Goal: Task Accomplishment & Management: Complete application form

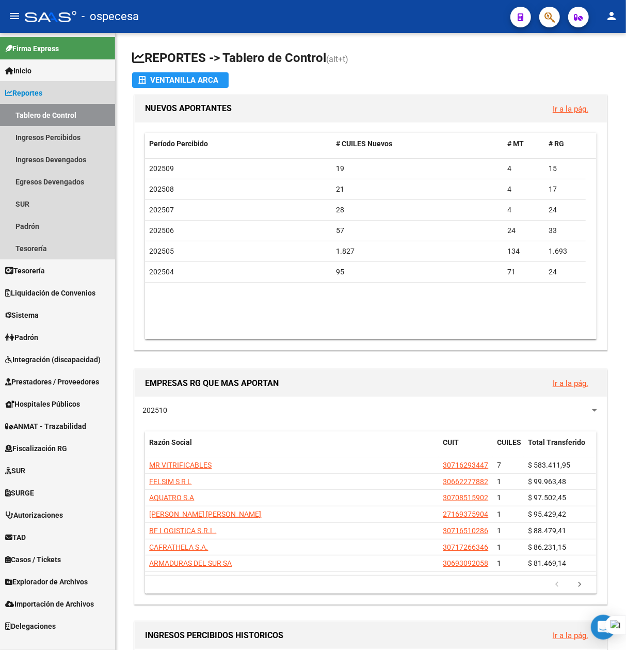
click at [37, 89] on span "Reportes" at bounding box center [23, 92] width 37 height 11
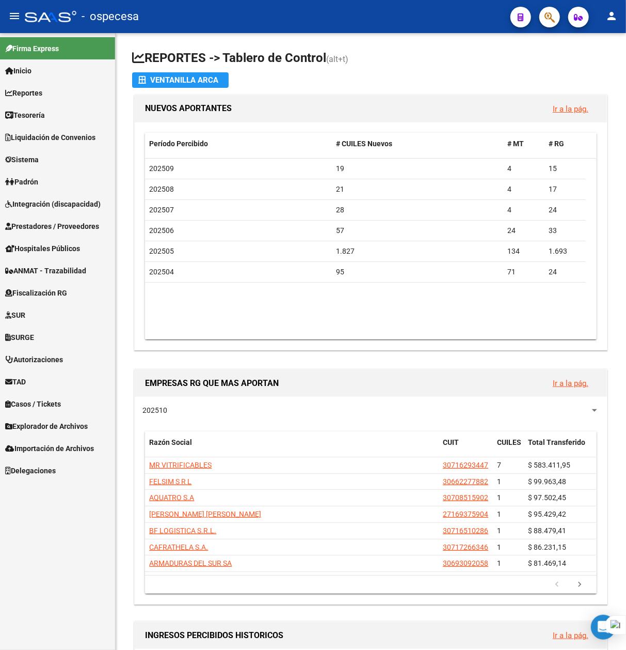
click at [37, 228] on span "Prestadores / Proveedores" at bounding box center [52, 225] width 94 height 11
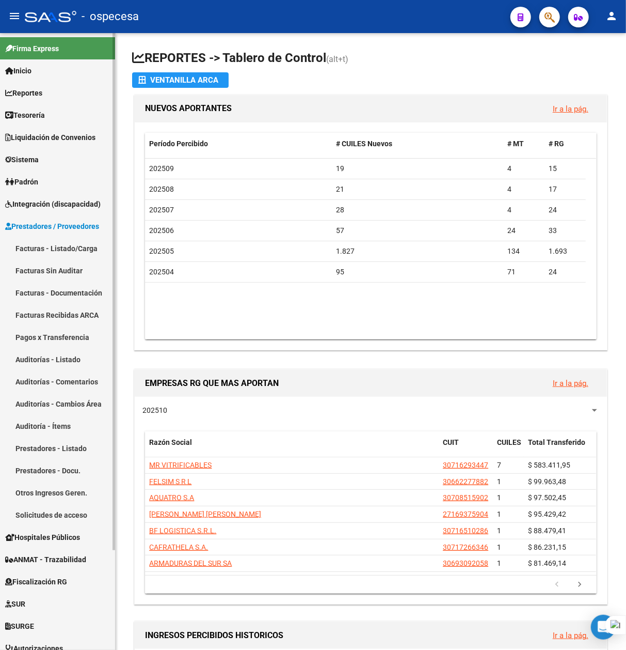
click at [52, 250] on link "Facturas - Listado/Carga" at bounding box center [57, 248] width 115 height 22
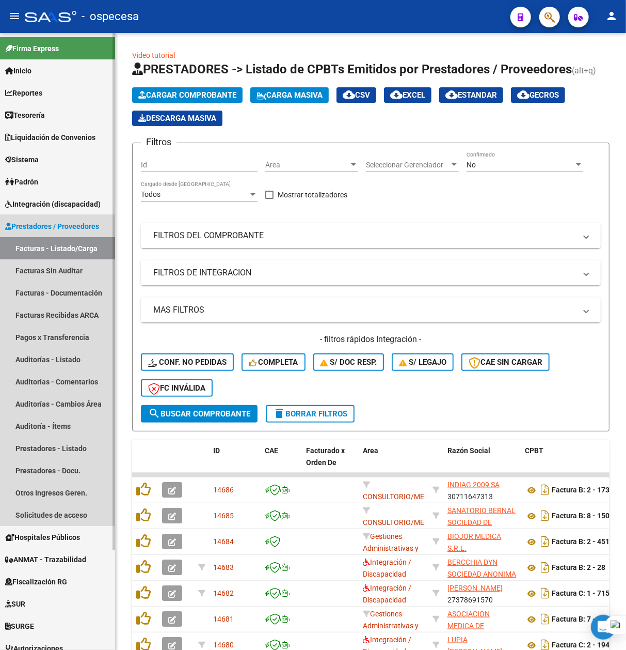
click at [50, 228] on span "Prestadores / Proveedores" at bounding box center [52, 225] width 94 height 11
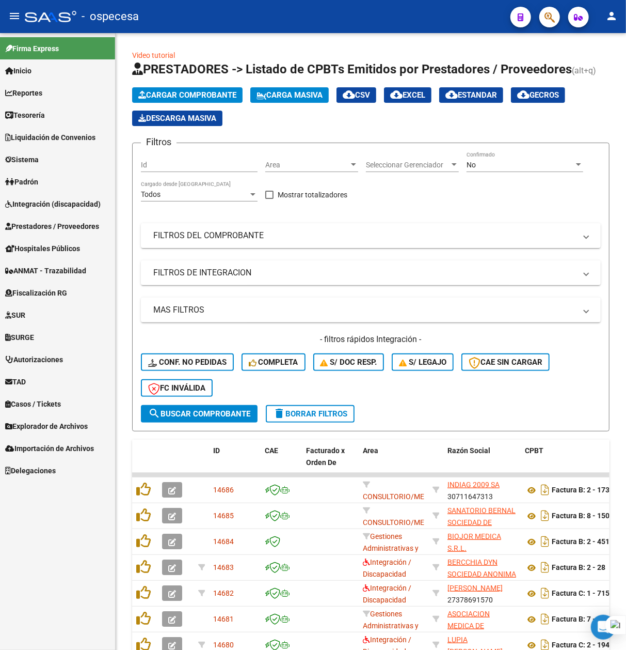
click at [38, 176] on span "Padrón" at bounding box center [21, 181] width 33 height 11
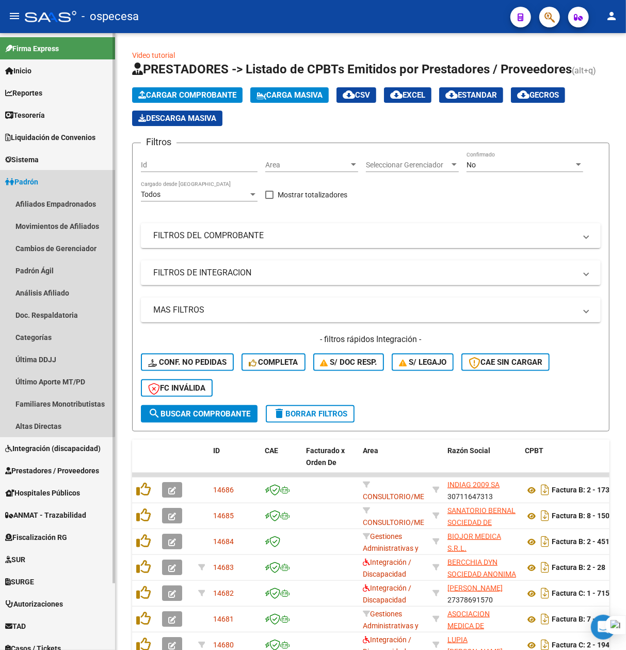
click at [34, 172] on link "Padrón" at bounding box center [57, 181] width 115 height 22
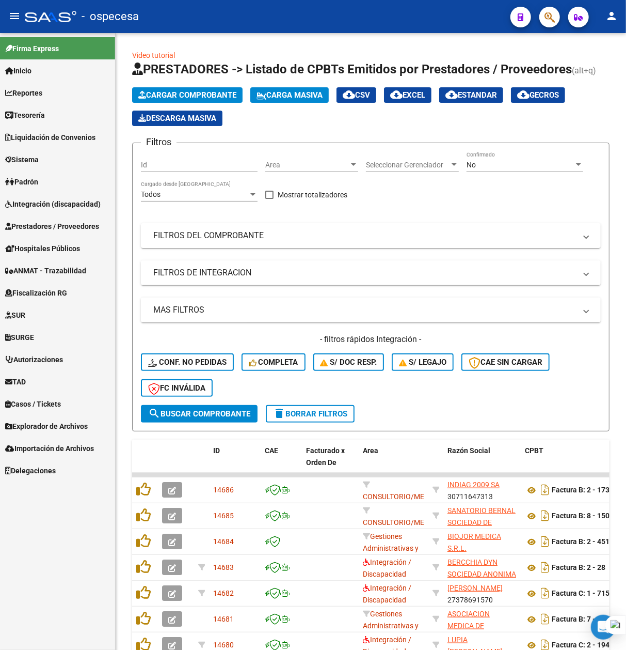
click at [36, 201] on span "Integración (discapacidad)" at bounding box center [53, 203] width 96 height 11
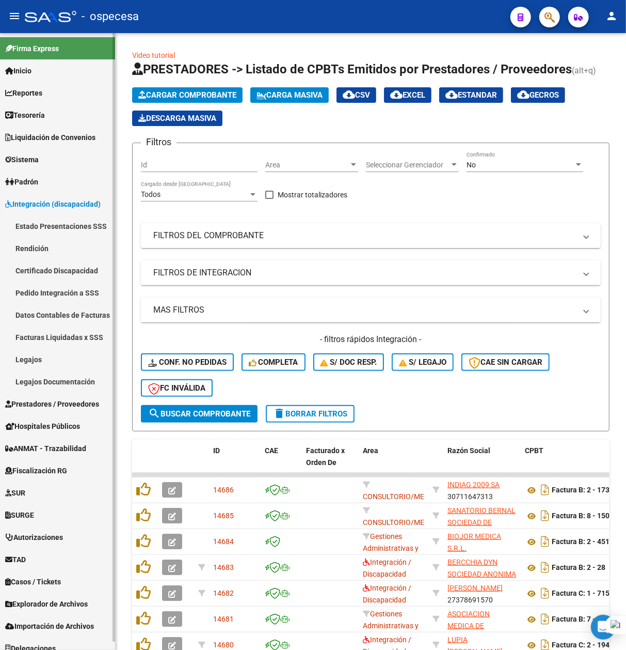
click at [34, 354] on link "Legajos" at bounding box center [57, 359] width 115 height 22
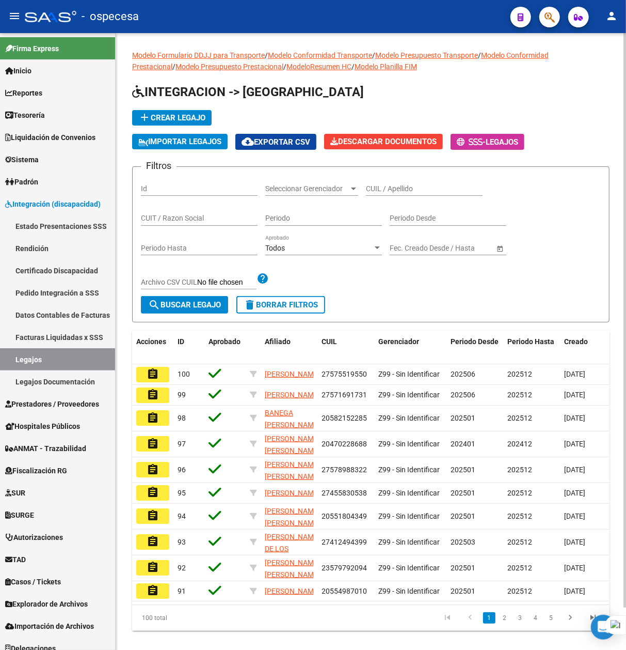
click at [377, 185] on div "CUIL / Apellido" at bounding box center [424, 185] width 117 height 21
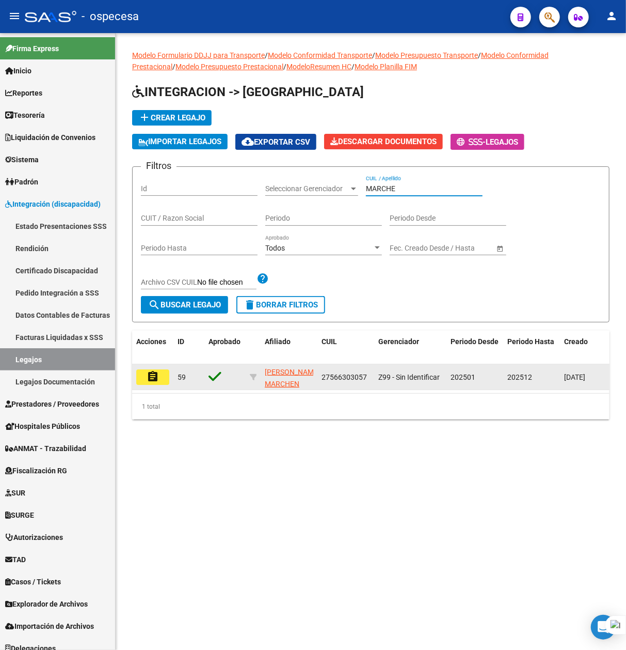
type input "MARCHE"
click at [164, 379] on button "assignment" at bounding box center [152, 376] width 33 height 15
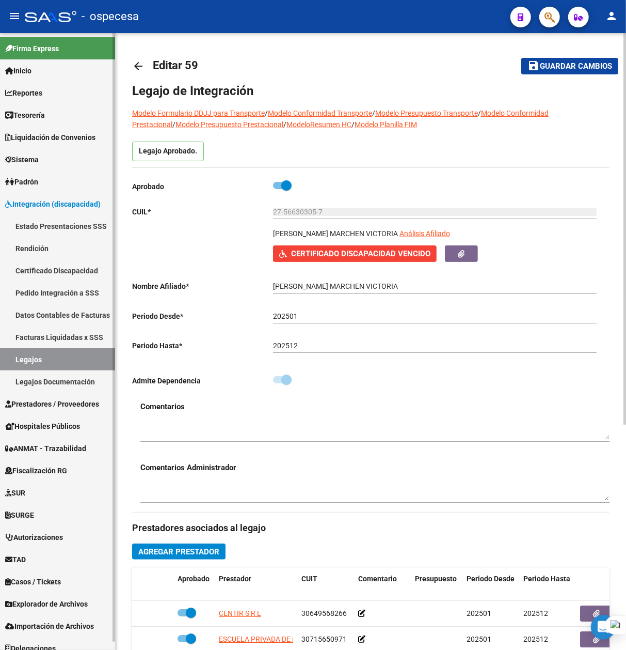
type input "[PERSON_NAME] MARCHEN VICTORIA"
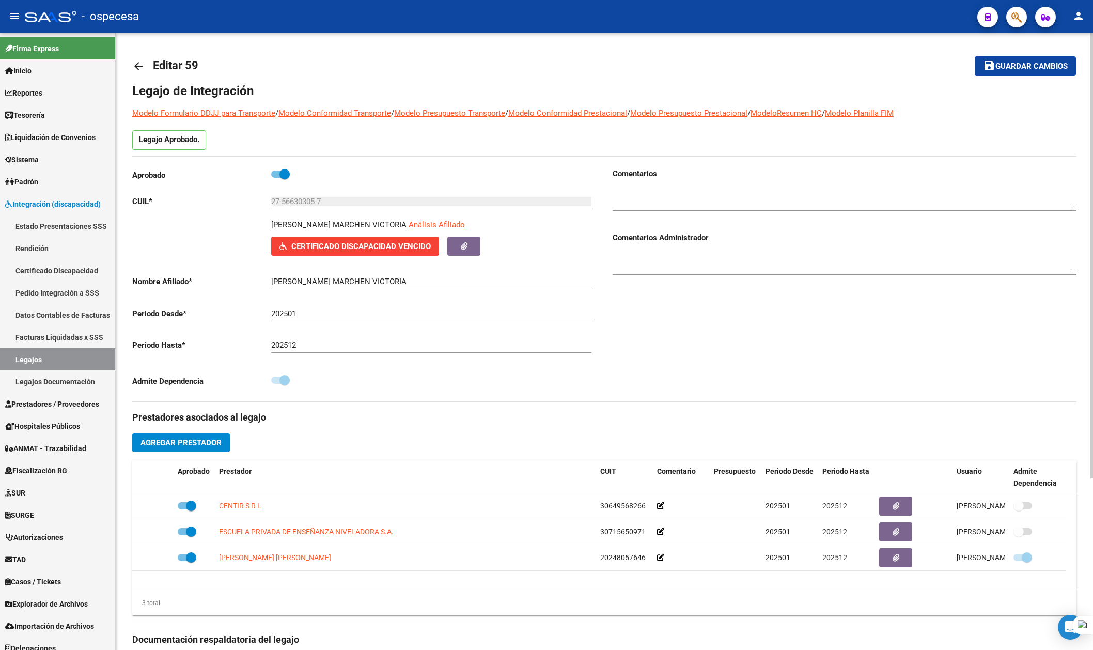
click at [364, 242] on span "Certificado Discapacidad Vencido" at bounding box center [360, 246] width 139 height 9
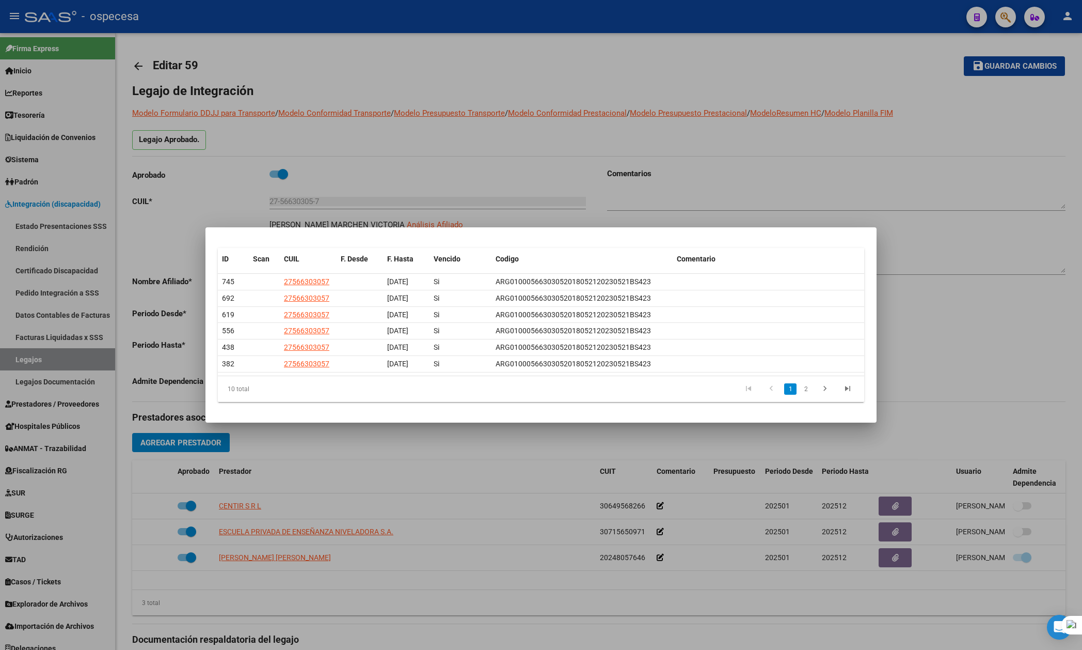
click at [626, 189] on div at bounding box center [541, 325] width 1082 height 650
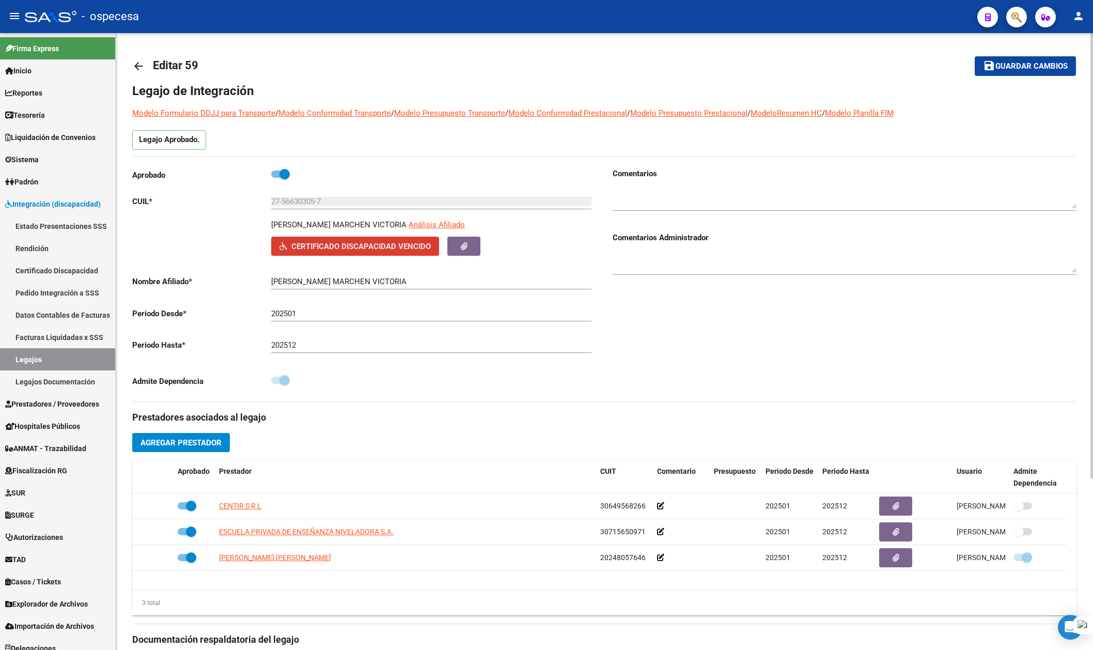
click at [386, 245] on span "Certificado Discapacidad Vencido" at bounding box center [360, 246] width 139 height 9
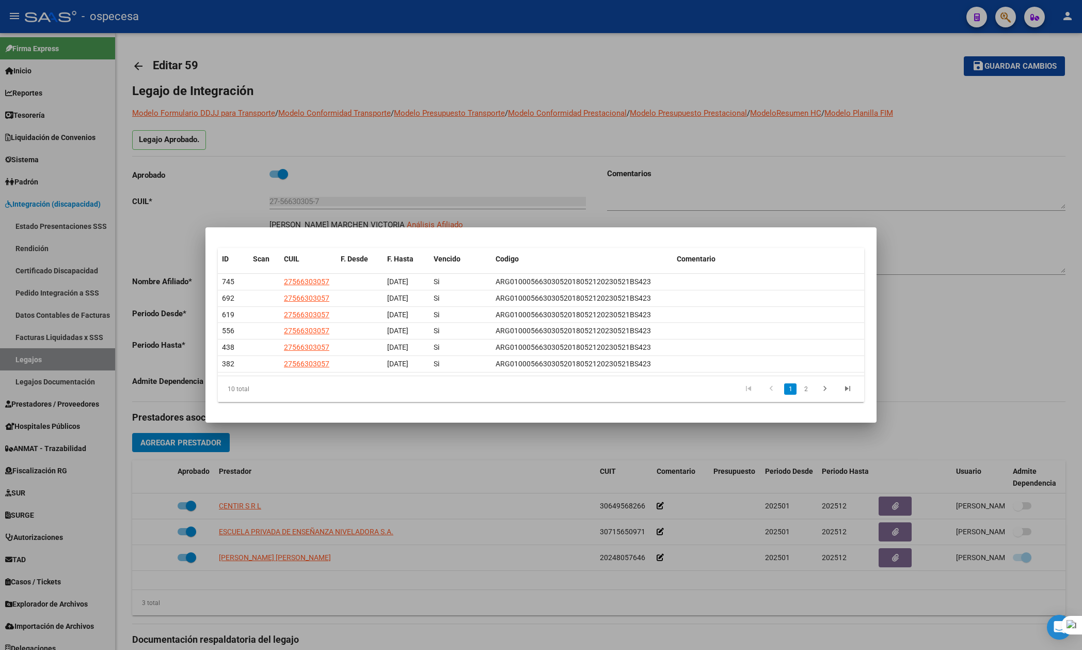
click at [626, 255] on div at bounding box center [541, 325] width 1082 height 650
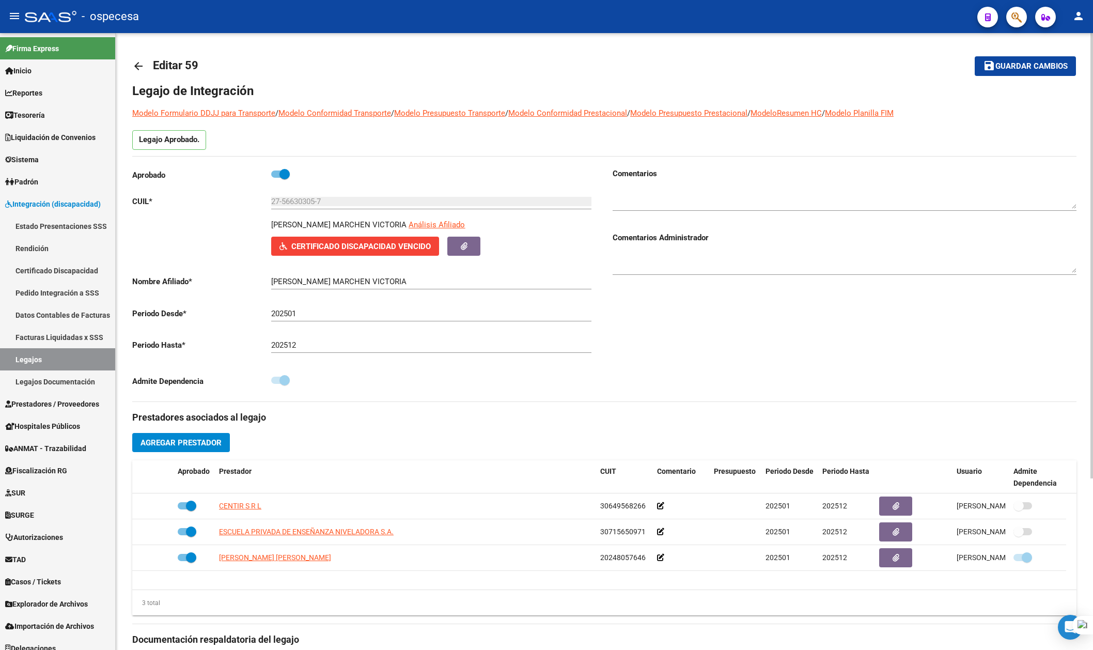
click at [191, 440] on span "Agregar Prestador" at bounding box center [180, 442] width 81 height 9
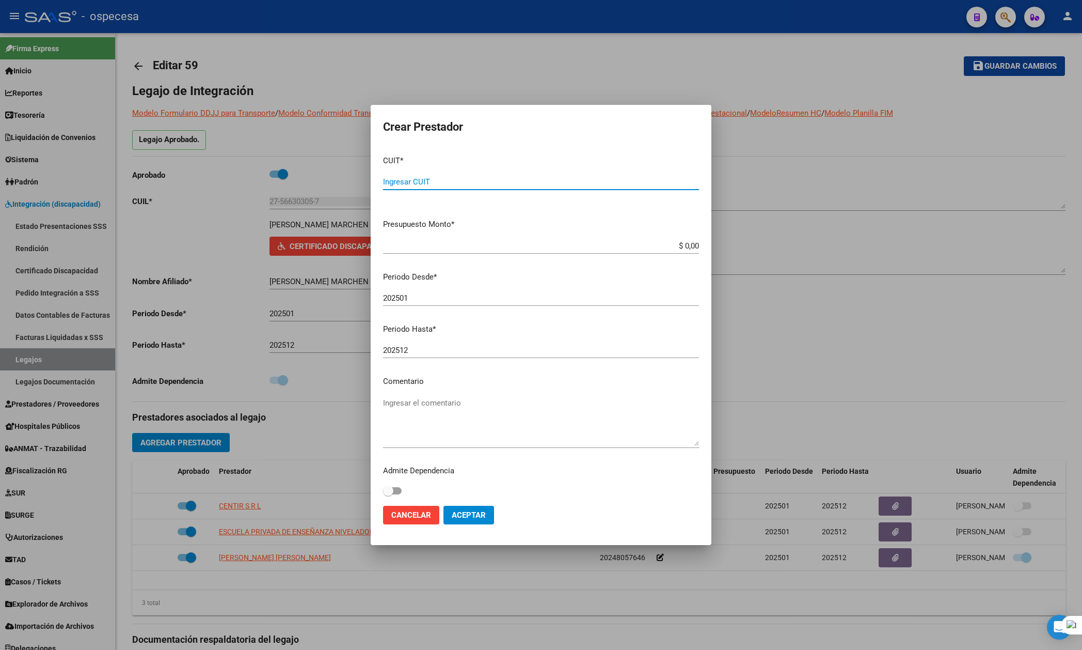
click at [431, 182] on input "Ingresar CUIT" at bounding box center [541, 181] width 316 height 9
type input "30-68815354-5"
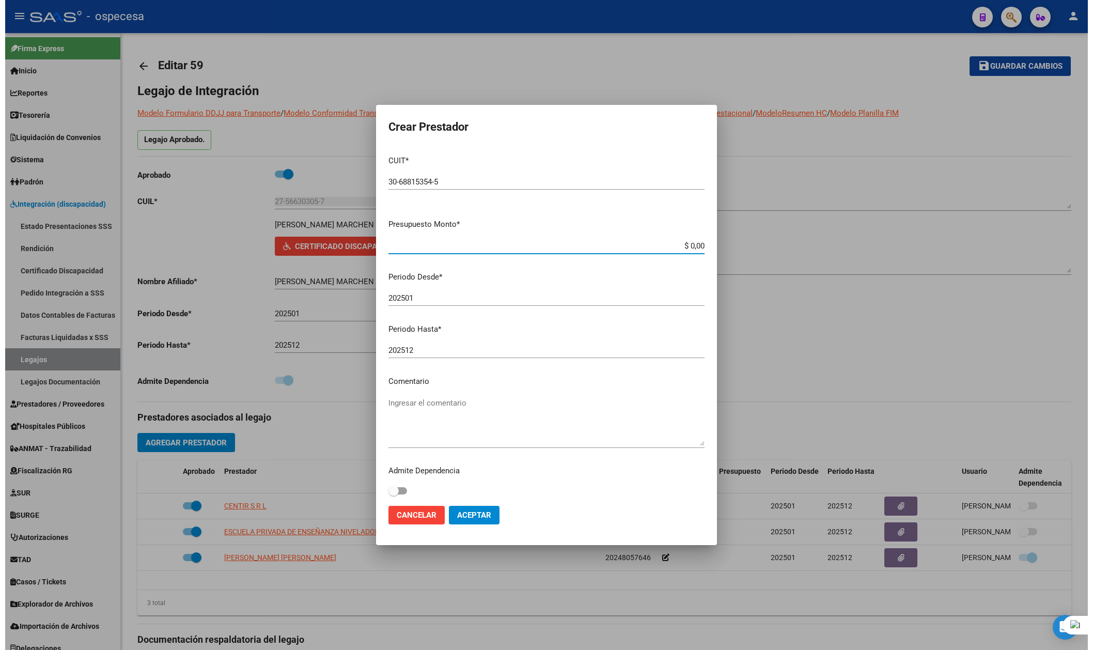
scroll to position [3, 0]
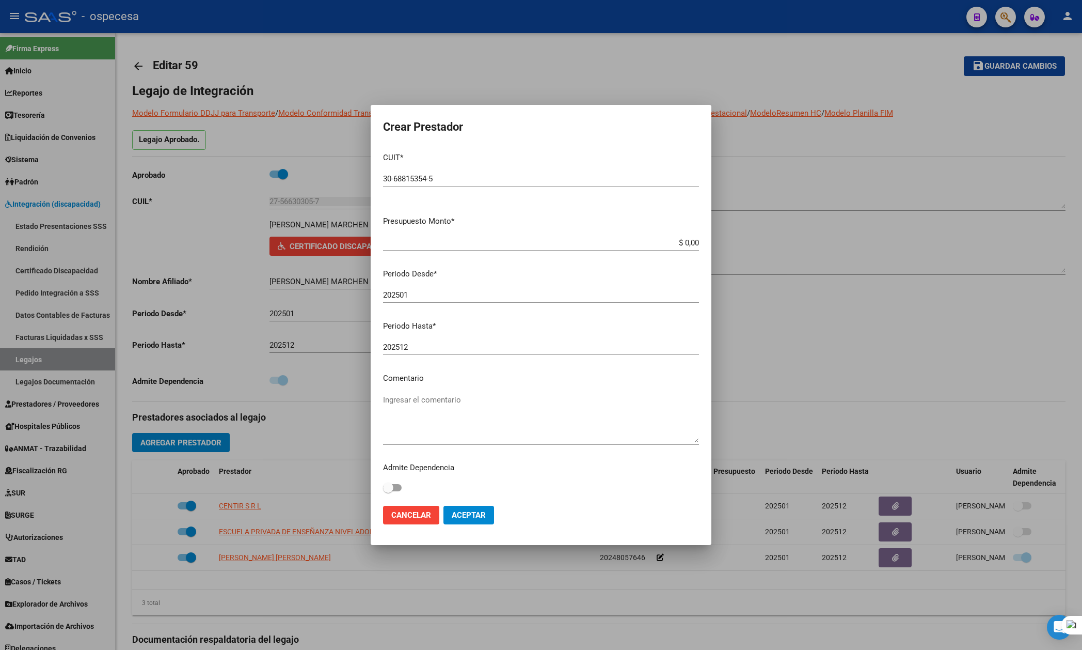
click at [428, 288] on div "202501 Ingresar el periodo" at bounding box center [541, 294] width 316 height 15
type input "202508"
click at [484, 512] on span "Aceptar" at bounding box center [469, 514] width 34 height 9
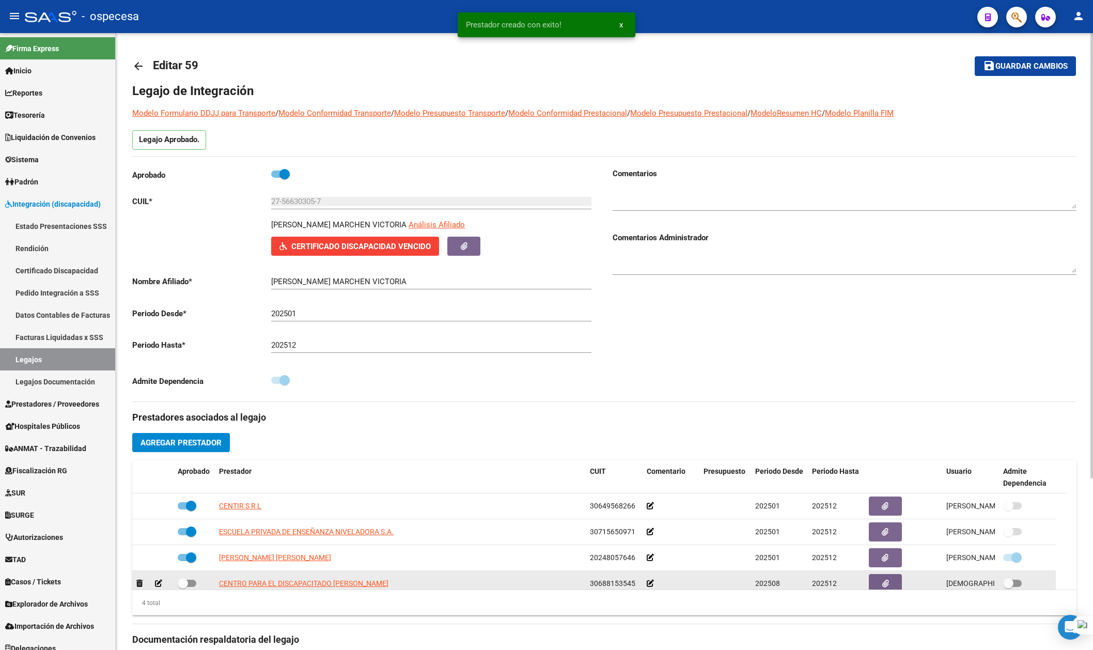
click at [197, 584] on div at bounding box center [194, 583] width 33 height 13
click at [197, 586] on div at bounding box center [194, 583] width 33 height 13
click at [195, 585] on span at bounding box center [187, 582] width 19 height 7
click at [183, 587] on input "checkbox" at bounding box center [182, 587] width 1 height 1
checkbox input "true"
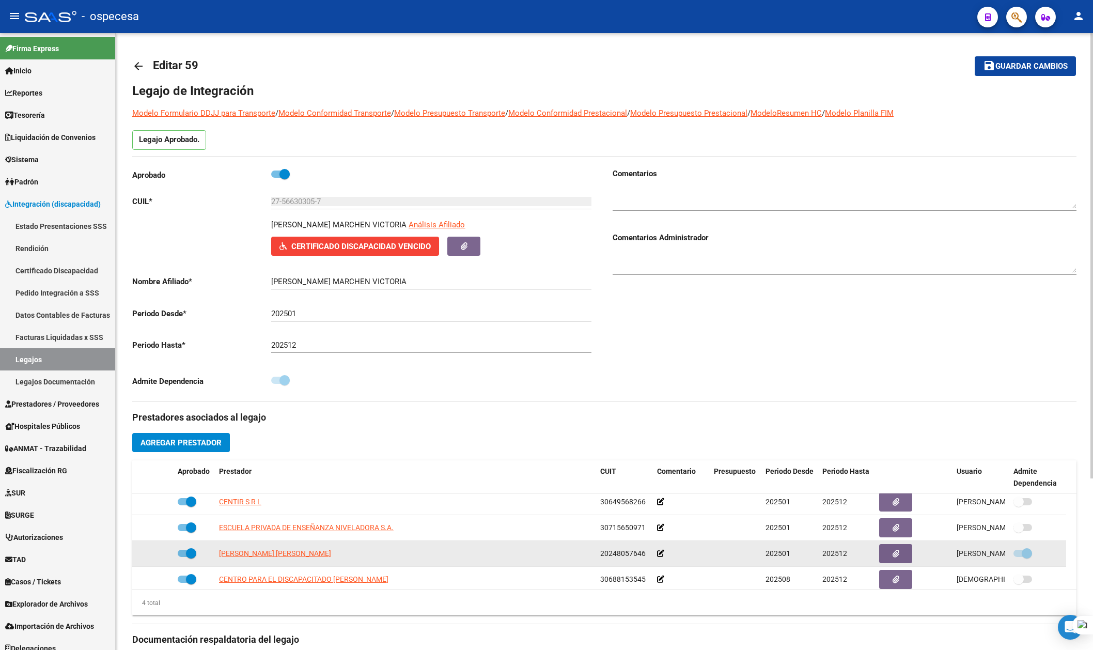
scroll to position [0, 0]
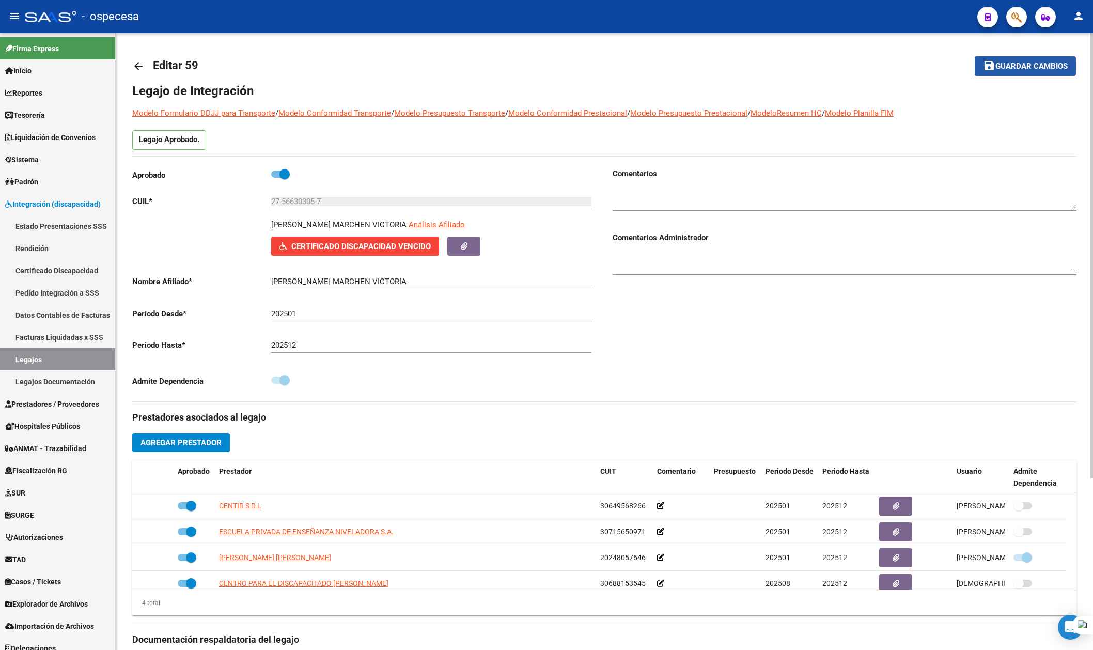
click at [626, 60] on button "save Guardar cambios" at bounding box center [1024, 65] width 101 height 19
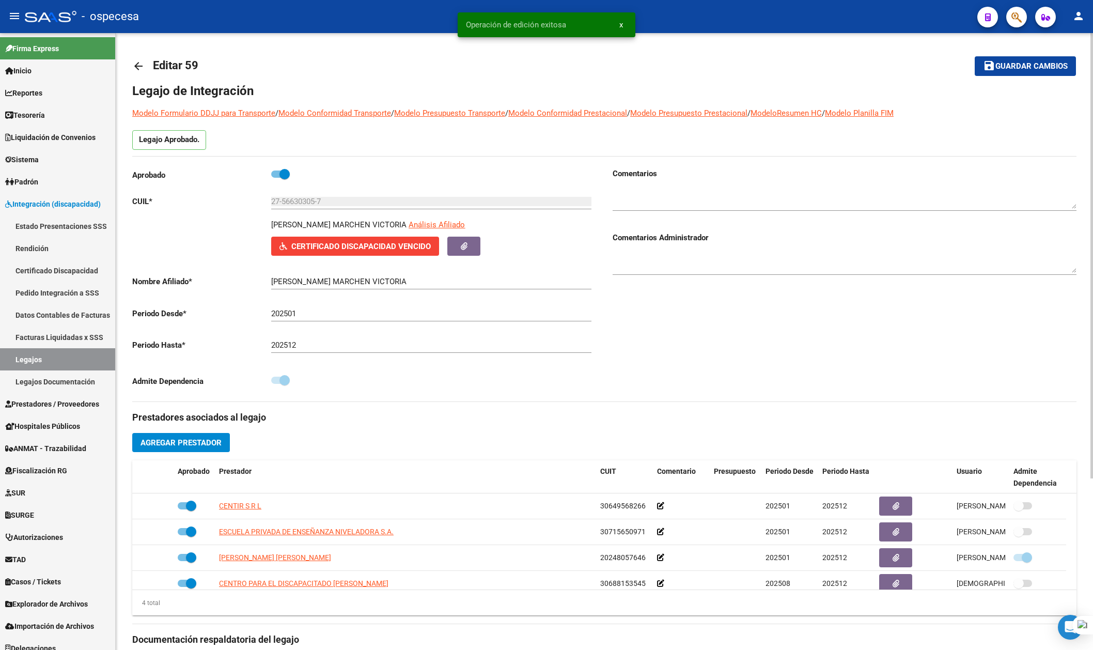
click at [462, 64] on mat-toolbar-row "arrow_back Editar 59" at bounding box center [500, 66] width 736 height 33
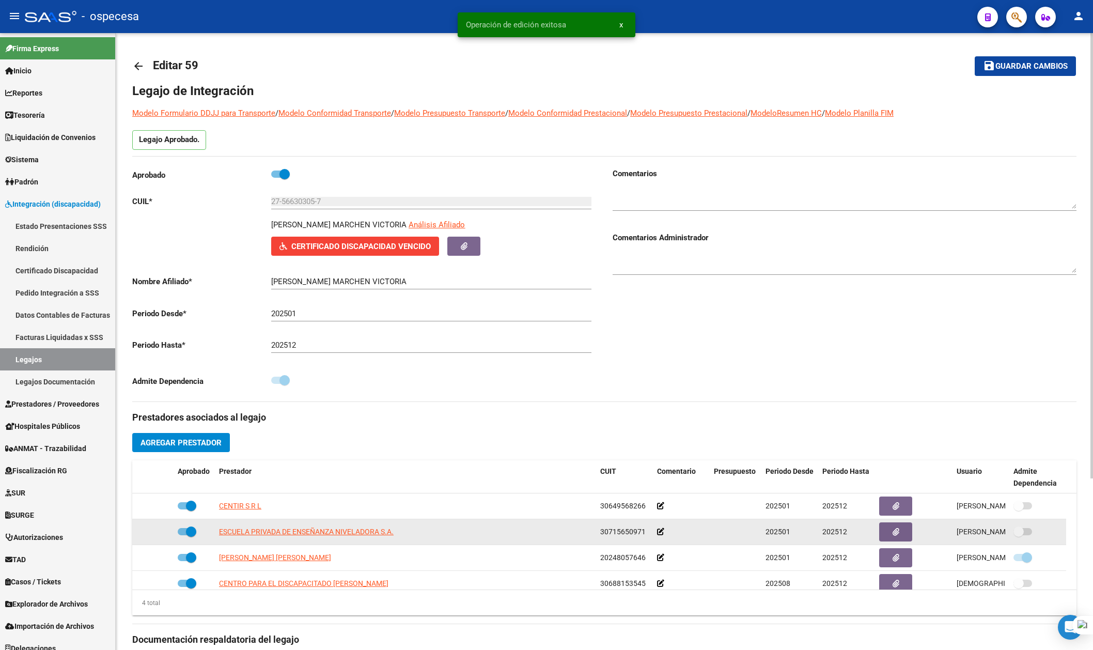
scroll to position [10, 0]
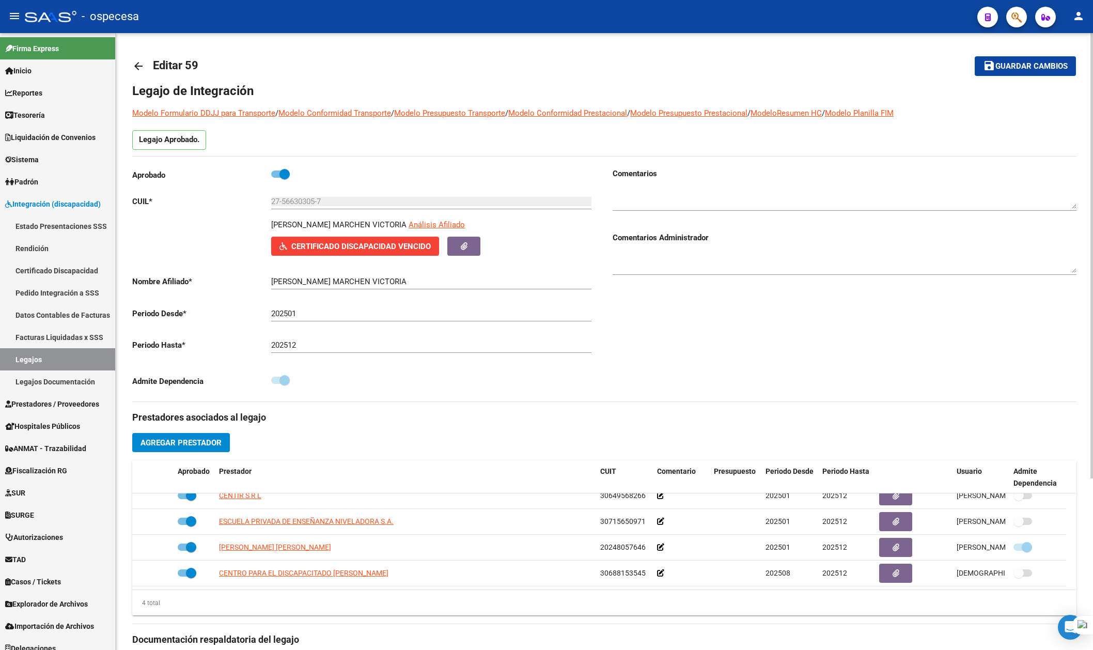
click at [626, 358] on div "Comentarios Comentarios Administrador" at bounding box center [840, 284] width 472 height 233
drag, startPoint x: 797, startPoint y: 340, endPoint x: 773, endPoint y: 340, distance: 24.3
click at [626, 340] on div "Comentarios Comentarios Administrador" at bounding box center [840, 284] width 472 height 233
